Goal: Information Seeking & Learning: Find specific fact

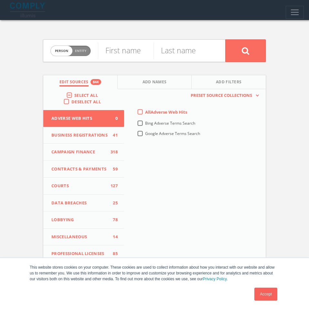
click at [71, 102] on label "Deselect All" at bounding box center [87, 102] width 33 height 6
click at [0, 0] on input "Deselect All" at bounding box center [0, 0] width 0 height 0
click at [93, 153] on span "Campaign Finance" at bounding box center [79, 152] width 57 height 6
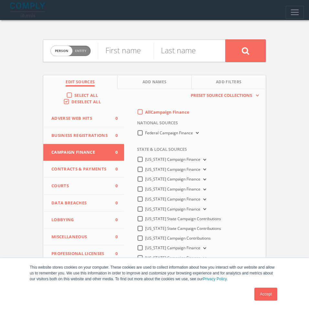
click at [145, 112] on label "All Campaign Finance" at bounding box center [167, 112] width 44 height 6
click at [0, 0] on Finance-all-0 "All Campaign Finance" at bounding box center [0, 0] width 0 height 0
click at [120, 54] on input "text" at bounding box center [126, 50] width 56 height 17
type input "[PERSON_NAME]"
type input "tarrant"
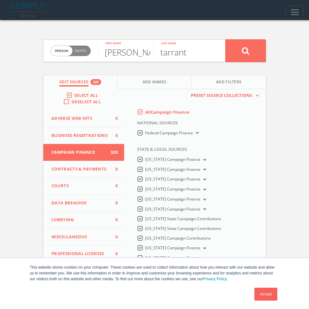
click at [225, 39] on button at bounding box center [245, 50] width 40 height 23
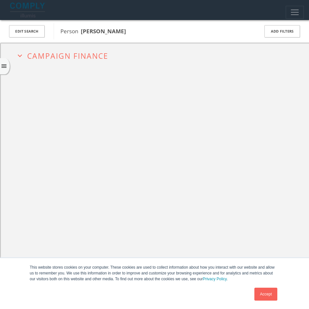
click at [20, 57] on icon "expand_more" at bounding box center [20, 55] width 9 height 9
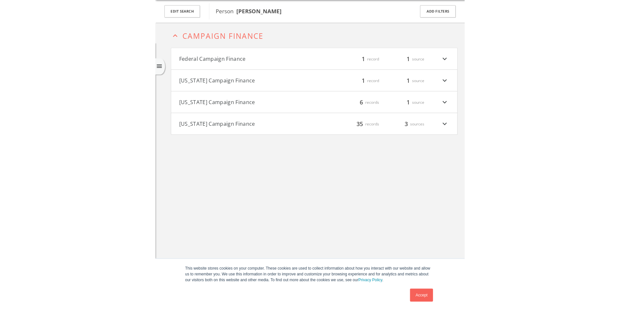
scroll to position [22, 0]
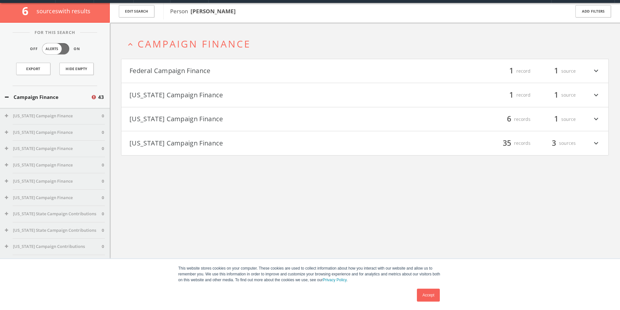
click at [298, 67] on button "Federal Campaign Finance" at bounding box center [248, 71] width 236 height 11
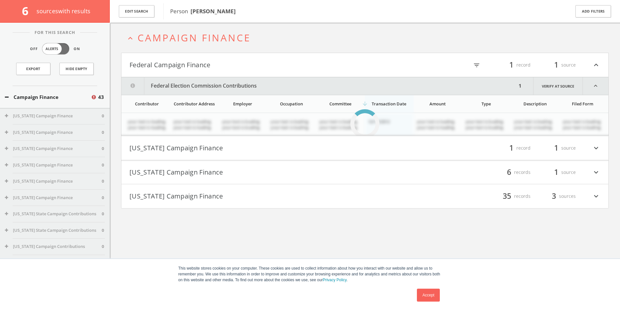
scroll to position [37, 0]
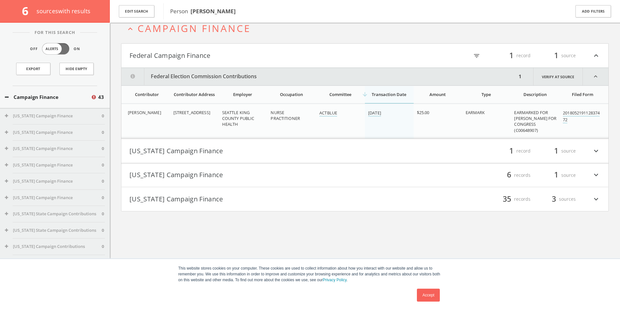
click at [298, 67] on h4 "Federal Campaign Finance filter_list 1 record 1 source expand_less" at bounding box center [364, 56] width 487 height 24
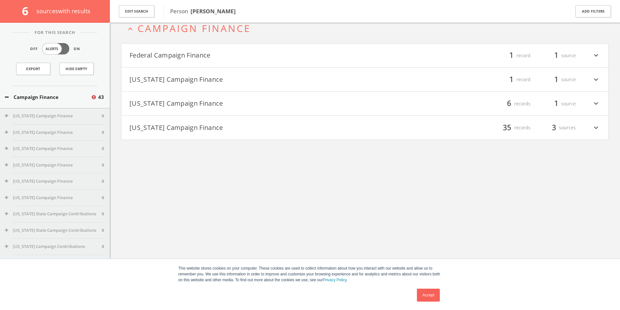
click at [309, 79] on button "[US_STATE] Campaign Finance" at bounding box center [248, 79] width 236 height 11
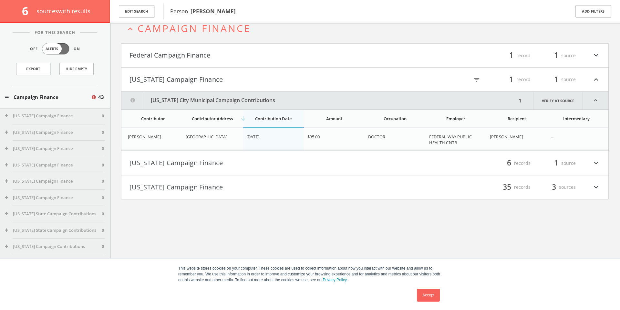
click at [309, 79] on button "[US_STATE] Campaign Finance" at bounding box center [248, 79] width 236 height 11
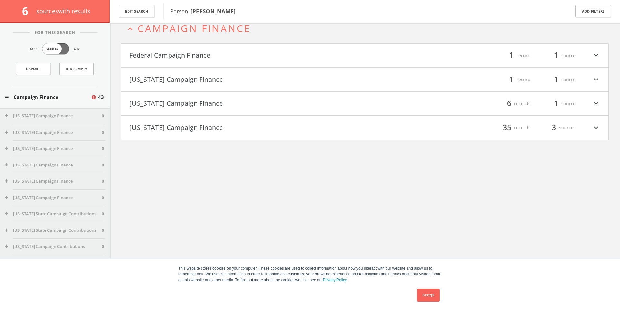
click at [308, 104] on button "[US_STATE] Campaign Finance" at bounding box center [248, 103] width 236 height 11
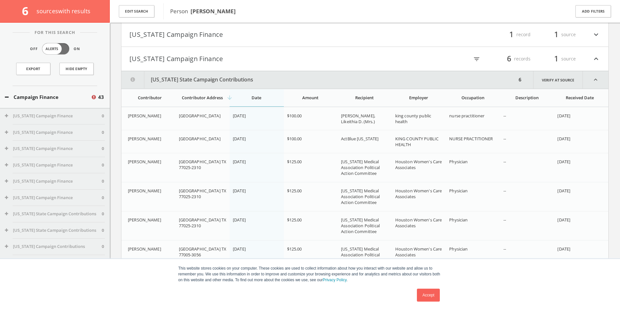
scroll to position [89, 0]
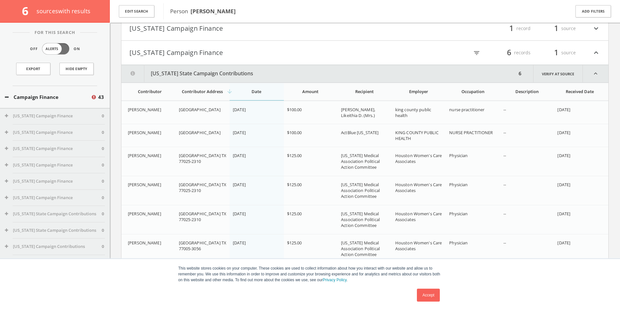
click at [306, 50] on button "[US_STATE] Campaign Finance" at bounding box center [248, 52] width 236 height 11
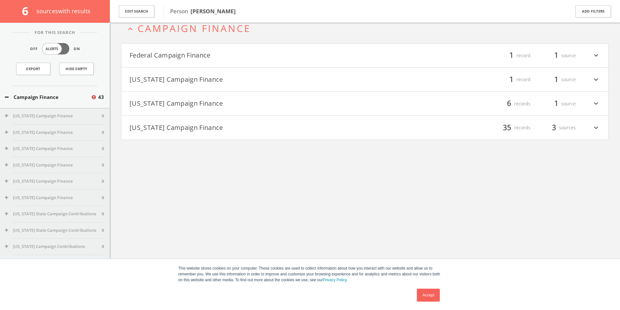
click at [306, 131] on button "[US_STATE] Campaign Finance" at bounding box center [248, 127] width 236 height 11
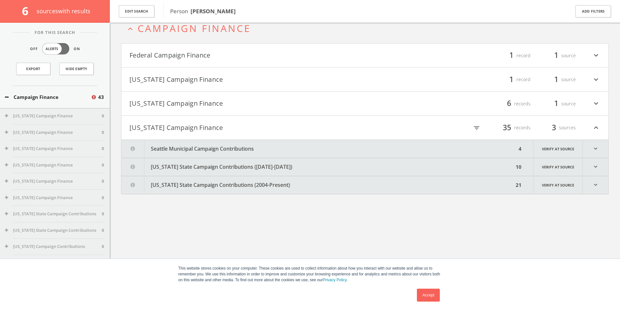
click at [309, 154] on button "Seattle Municipal Campaign Contributions" at bounding box center [318, 149] width 395 height 18
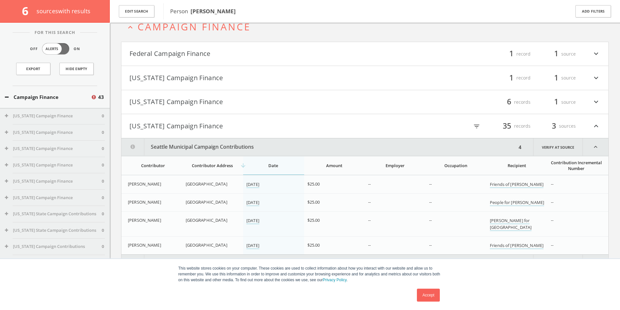
scroll to position [42, 0]
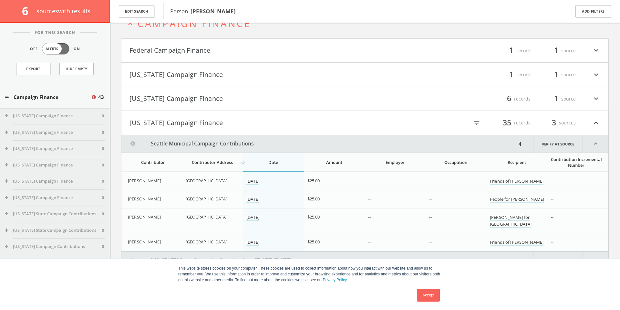
click at [309, 146] on button "Seattle Municipal Campaign Contributions" at bounding box center [318, 143] width 395 height 17
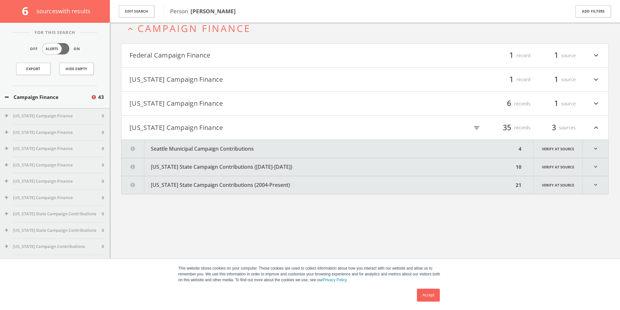
click at [309, 159] on button "[US_STATE] State Campaign Contributions ([DATE]-[DATE])" at bounding box center [317, 167] width 393 height 18
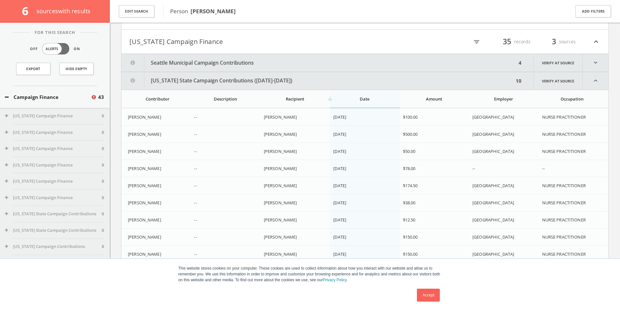
scroll to position [134, 0]
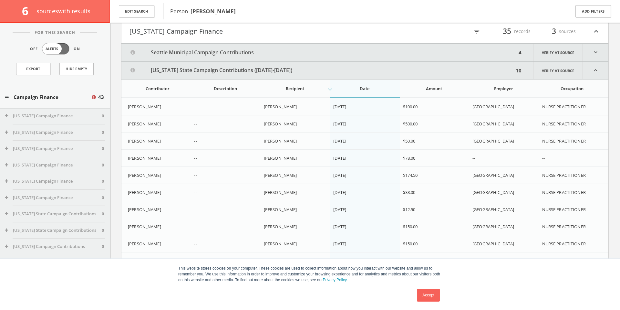
click at [309, 73] on button "[US_STATE] State Campaign Contributions ([DATE]-[DATE])" at bounding box center [317, 70] width 393 height 17
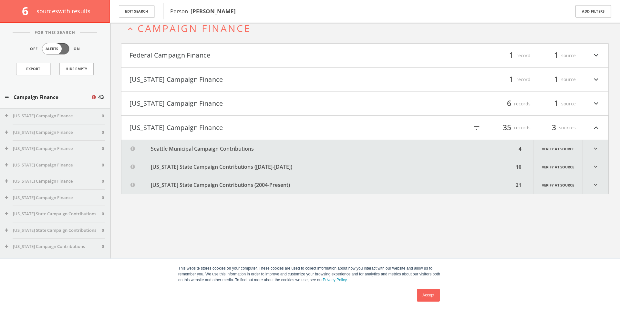
click at [309, 187] on button "[US_STATE] State Campaign Contributions (2004-Present)" at bounding box center [317, 185] width 393 height 18
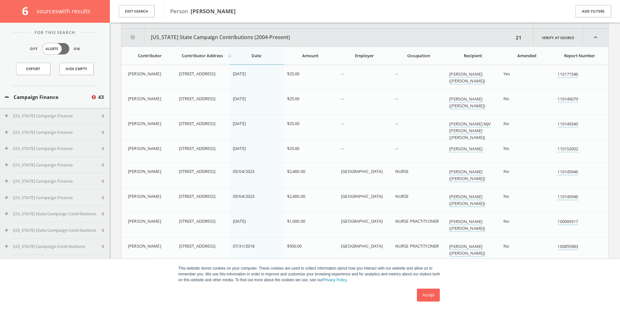
scroll to position [0, 0]
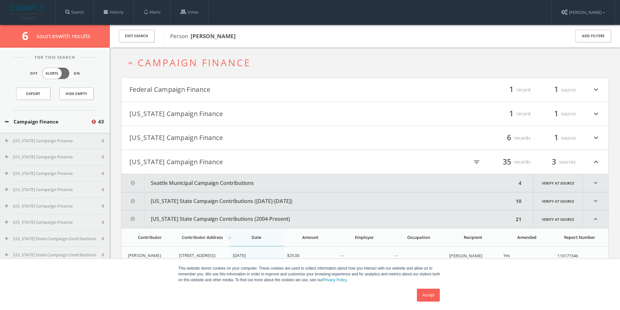
click at [297, 159] on button "[US_STATE] Campaign Finance" at bounding box center [248, 161] width 236 height 11
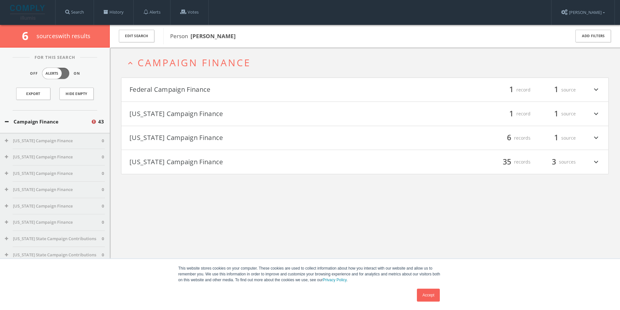
click at [288, 139] on button "[US_STATE] Campaign Finance" at bounding box center [248, 137] width 236 height 11
